Goal: Information Seeking & Learning: Learn about a topic

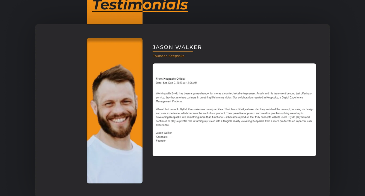
scroll to position [411, 0]
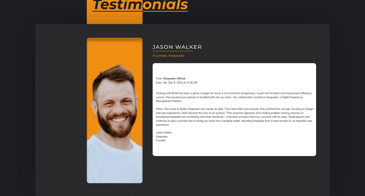
click at [197, 107] on img at bounding box center [182, 110] width 365 height 263
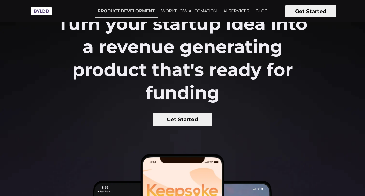
scroll to position [0, 0]
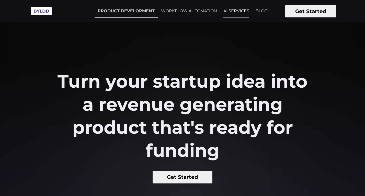
click at [241, 15] on link "AI SERVICES" at bounding box center [236, 11] width 32 height 13
click at [194, 13] on link "WORKFLOW AUTOMATION" at bounding box center [189, 11] width 62 height 13
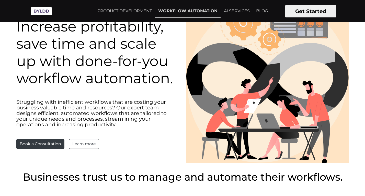
click at [163, 96] on div "Increase profitability, save time and scale up with done-for-you workflow autom…" at bounding box center [98, 83] width 170 height 131
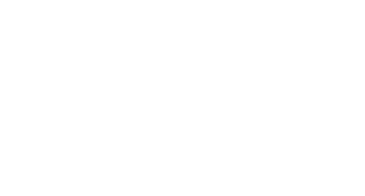
scroll to position [528, 0]
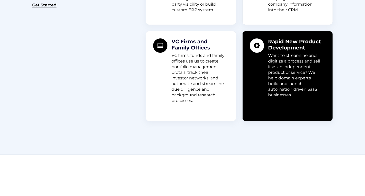
click at [173, 145] on section "- Scalability through automation Industries and Solutions We've worked with a n…" at bounding box center [182, 27] width 365 height 253
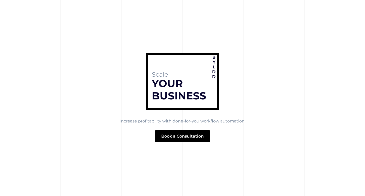
scroll to position [2068, 0]
